Goal: Information Seeking & Learning: Learn about a topic

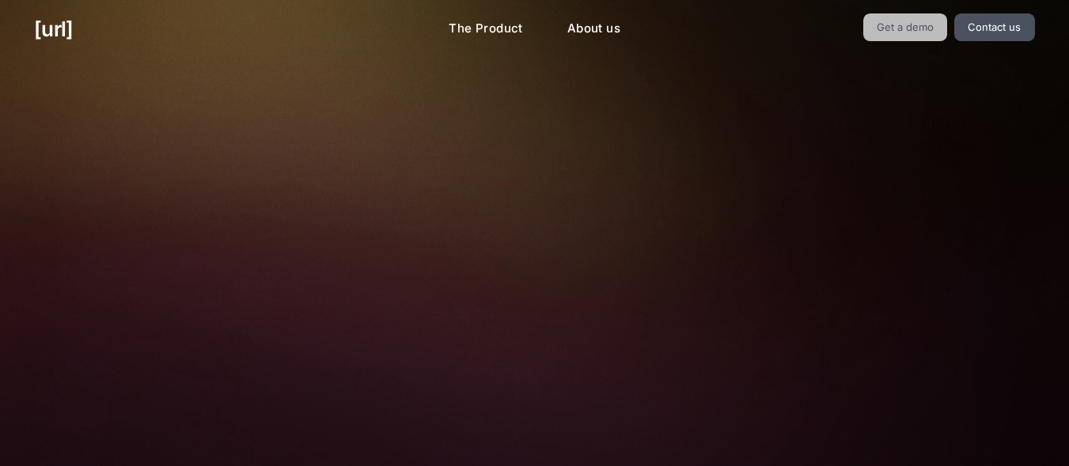
click at [915, 13] on link "Get a demo" at bounding box center [905, 27] width 85 height 28
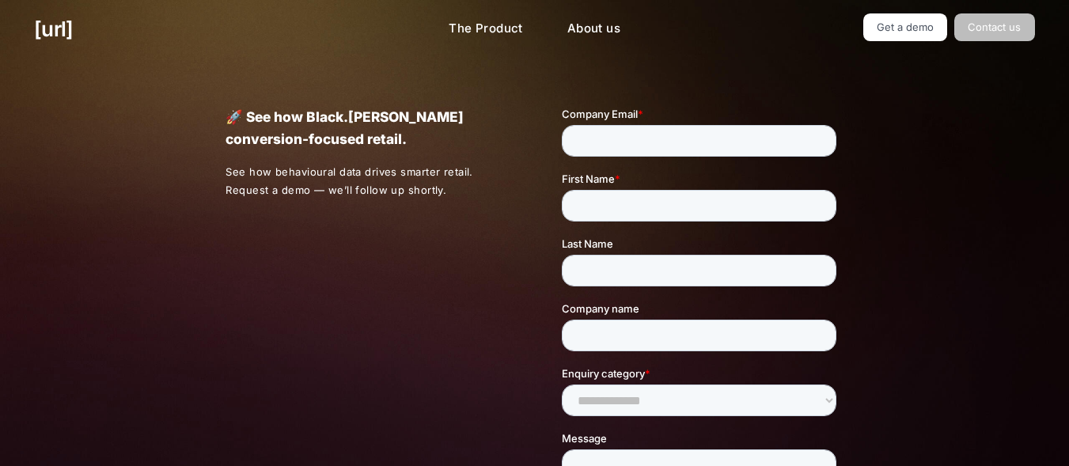
click at [1000, 21] on link "Contact us" at bounding box center [994, 27] width 81 height 28
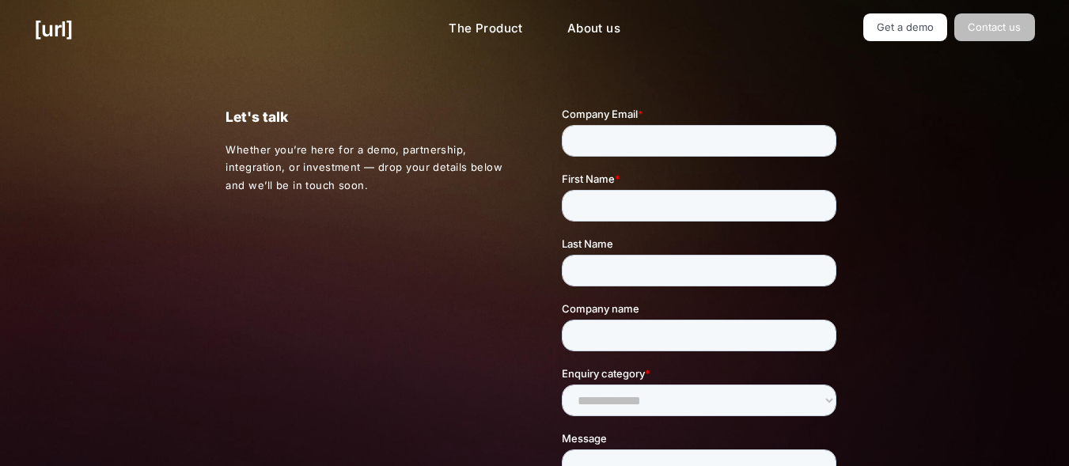
click at [988, 17] on link "Contact us" at bounding box center [994, 27] width 81 height 28
click at [477, 31] on link "The Product" at bounding box center [486, 28] width 100 height 31
